Goal: Check status: Check status

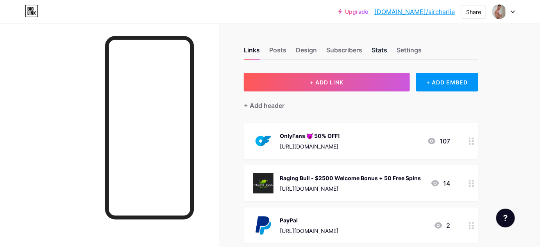
click at [379, 50] on div "Stats" at bounding box center [380, 52] width 16 height 14
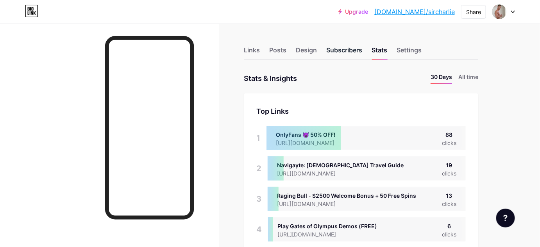
click at [357, 55] on div "Subscribers" at bounding box center [345, 52] width 36 height 14
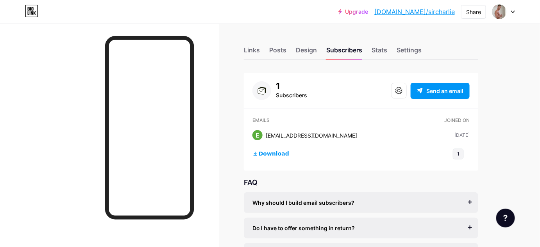
click at [370, 55] on div "Links Posts Design Subscribers Stats Settings" at bounding box center [361, 46] width 235 height 27
click at [377, 54] on div "Stats" at bounding box center [380, 52] width 16 height 14
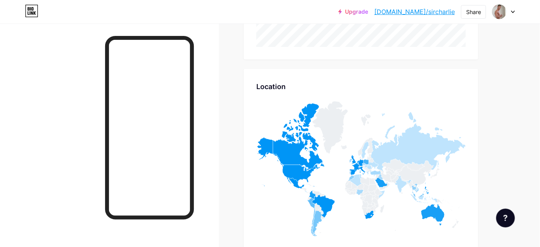
scroll to position [515, 0]
